Goal: Transaction & Acquisition: Purchase product/service

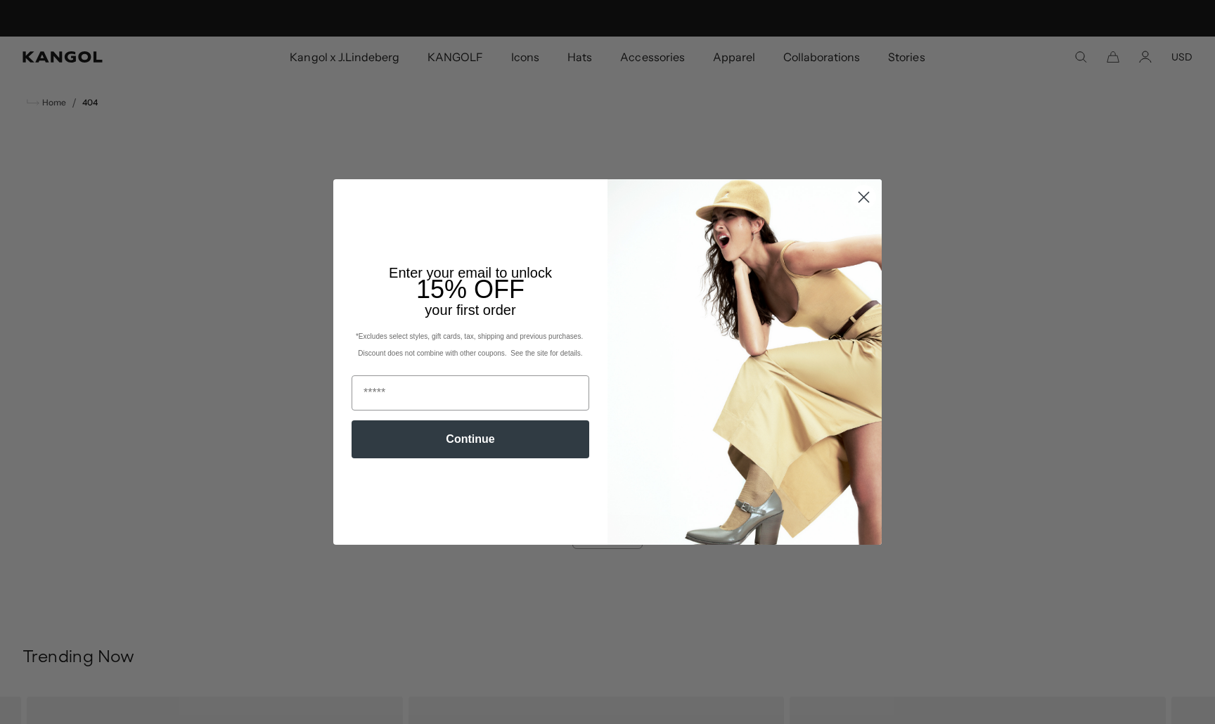
scroll to position [0, 290]
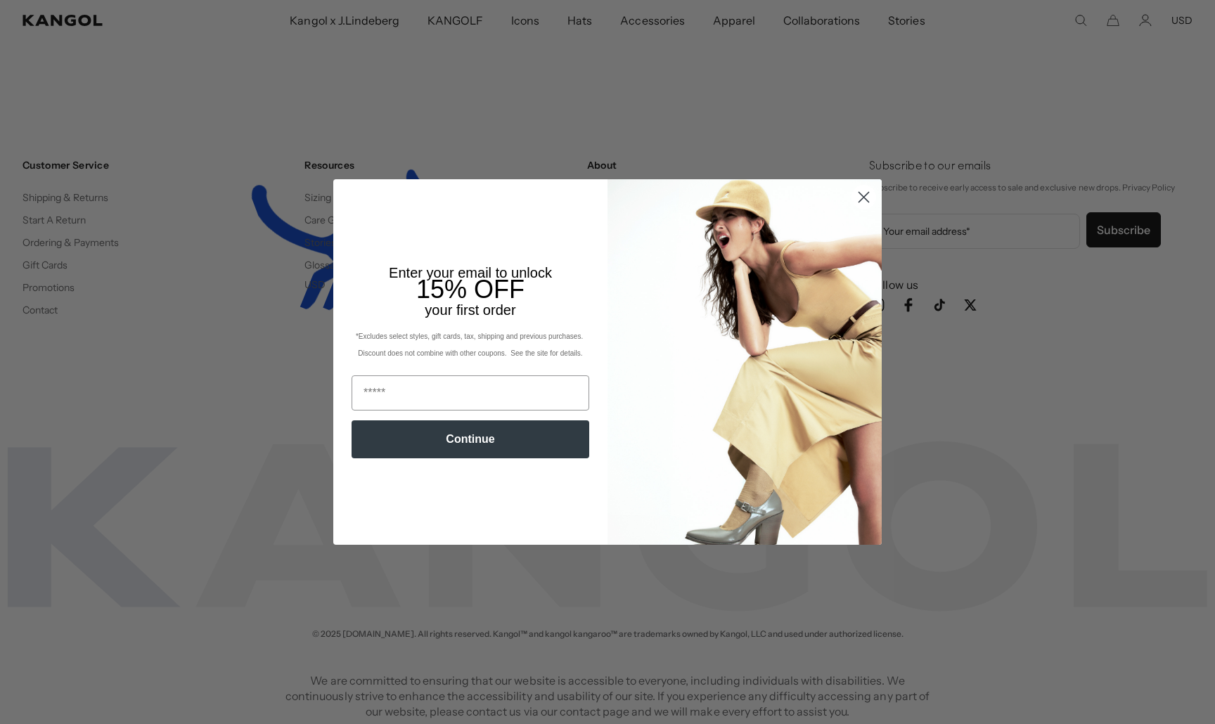
scroll to position [0, 290]
